Goal: Find specific page/section: Find specific page/section

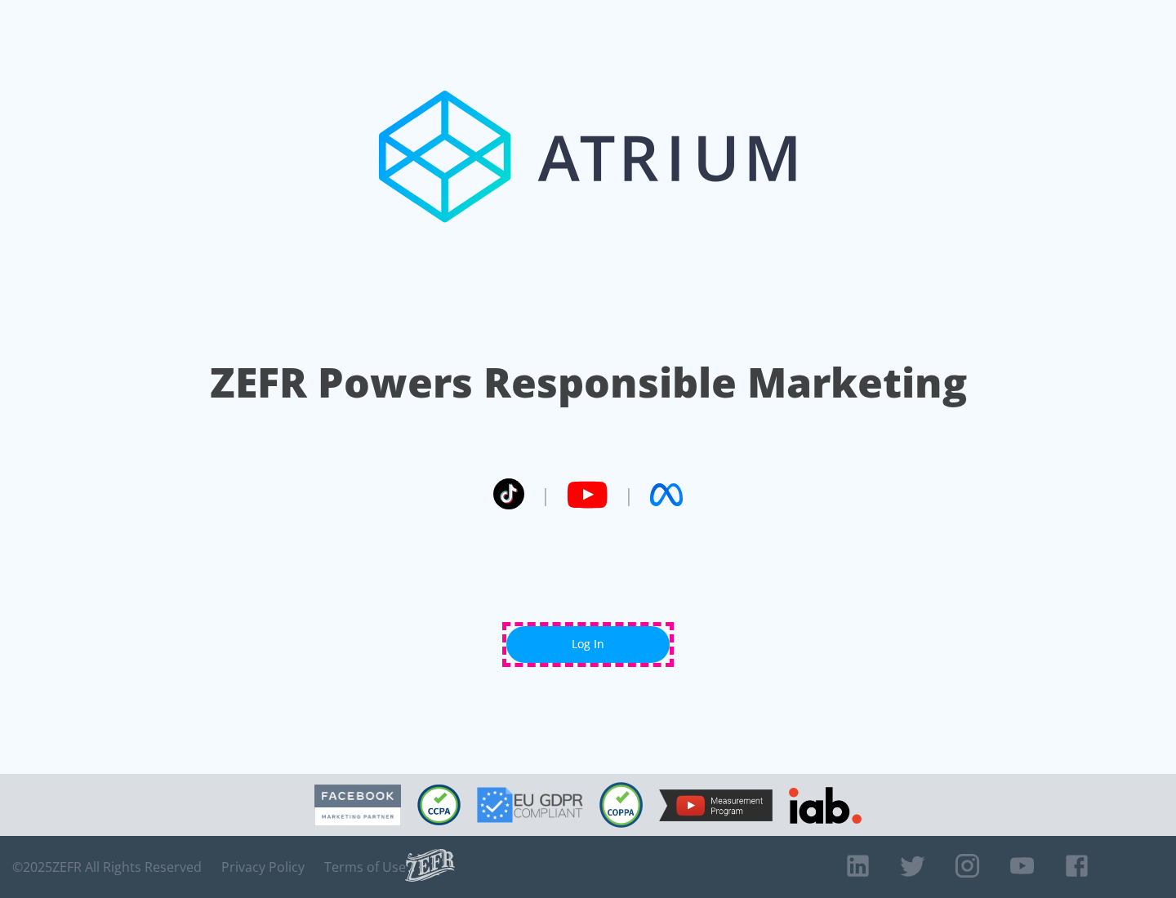
click at [588, 644] on link "Log In" at bounding box center [587, 644] width 163 height 37
